Goal: Navigation & Orientation: Understand site structure

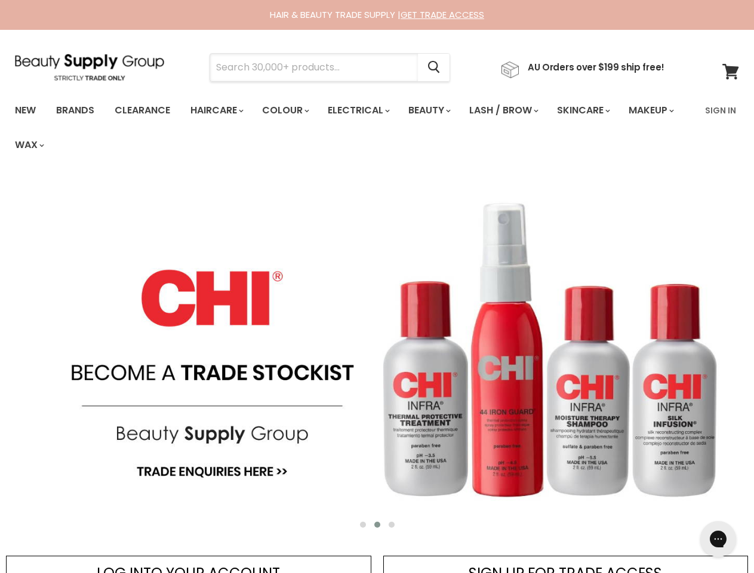
click at [318, 67] on input "Search" at bounding box center [314, 67] width 208 height 27
click at [440, 67] on icon "Search" at bounding box center [434, 67] width 12 height 13
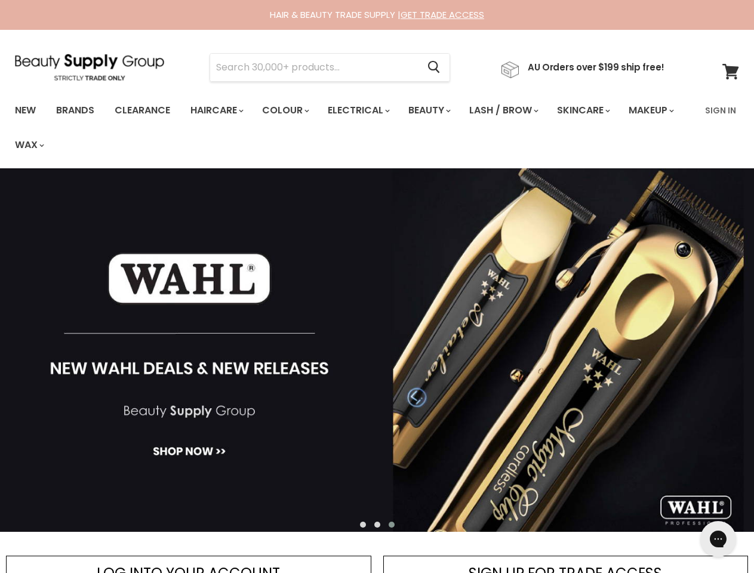
click at [220, 110] on link "Haircare" at bounding box center [215, 110] width 69 height 25
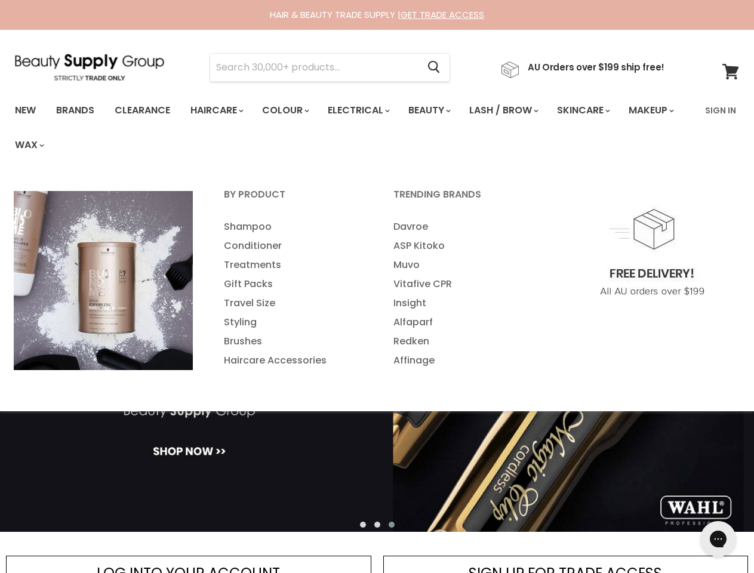
click at [292, 110] on link "Colour" at bounding box center [284, 110] width 63 height 25
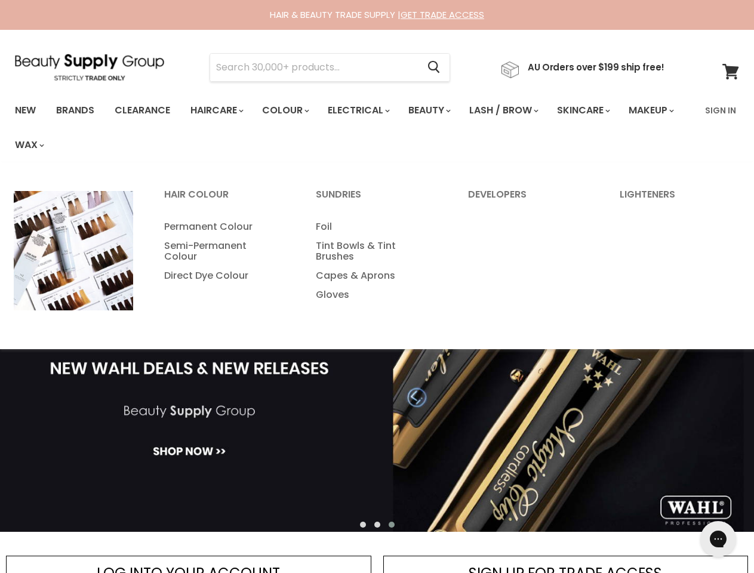
click at [367, 110] on link "Electrical" at bounding box center [358, 110] width 78 height 25
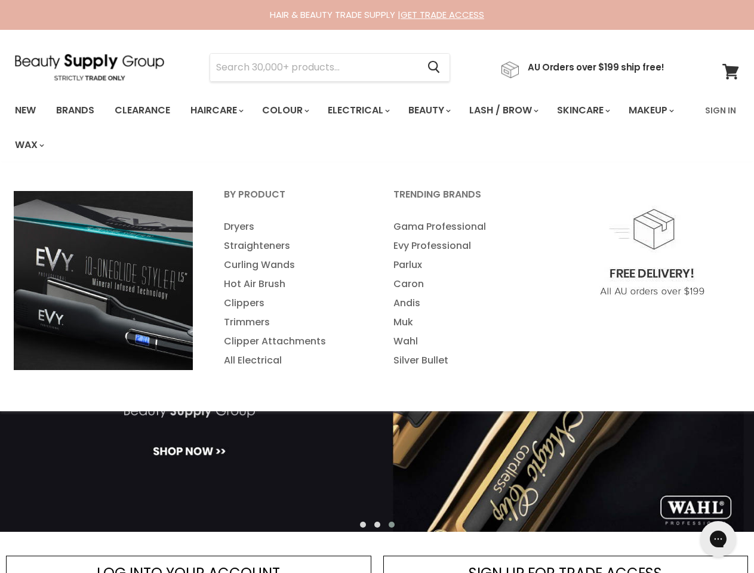
click at [439, 110] on link "Beauty" at bounding box center [428, 110] width 59 height 25
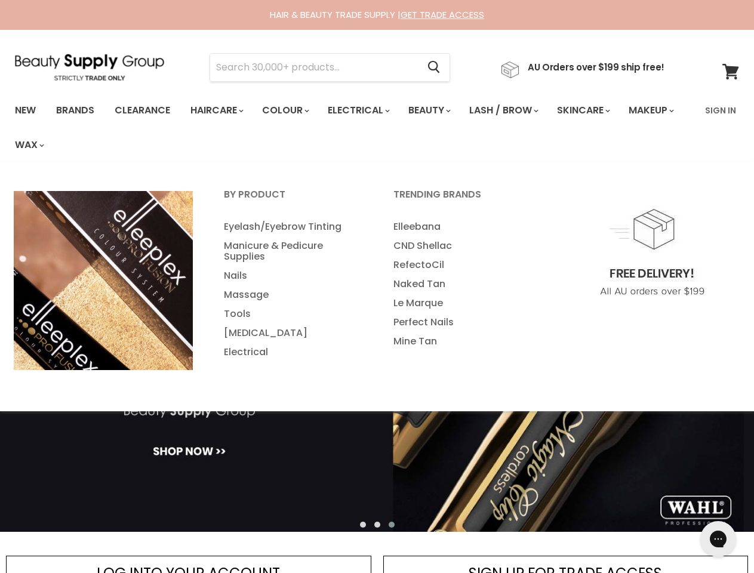
click at [516, 110] on link "Lash / Brow" at bounding box center [502, 110] width 85 height 25
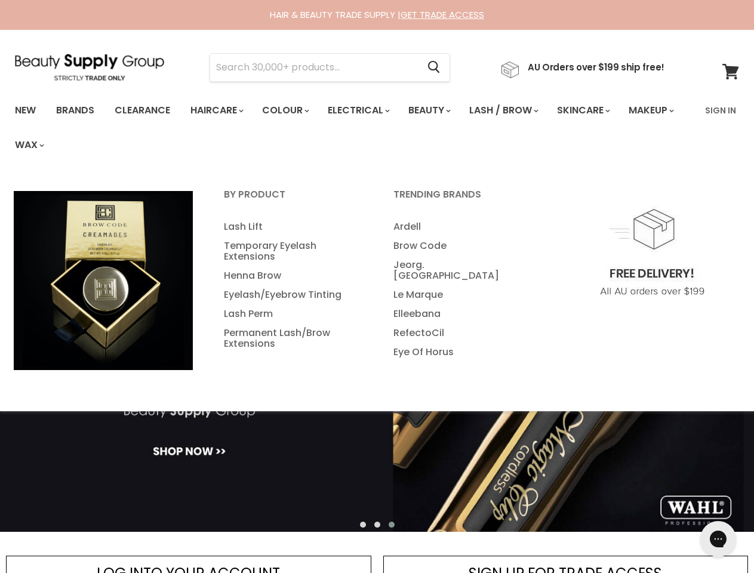
click at [599, 110] on link "Skincare" at bounding box center [582, 110] width 69 height 25
click at [620, 123] on link "Makeup" at bounding box center [650, 110] width 61 height 25
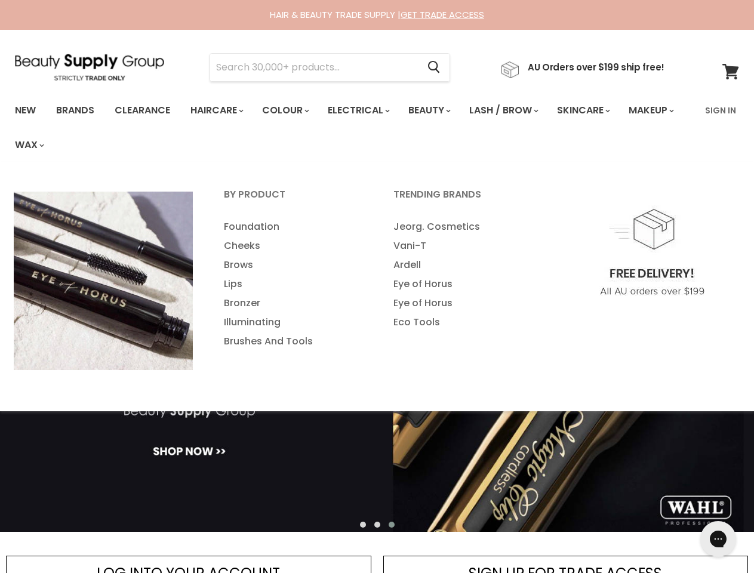
click at [51, 145] on link "Wax" at bounding box center [28, 145] width 45 height 25
